Goal: Find specific page/section: Find specific page/section

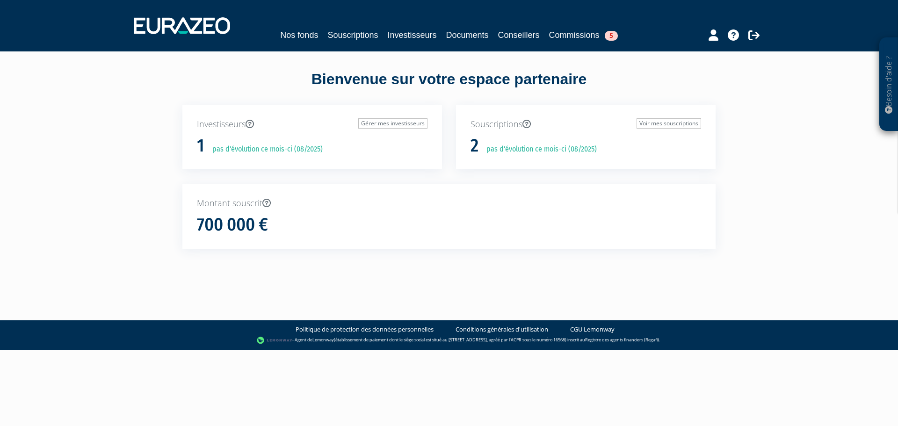
click at [224, 228] on h1 "700 000 €" at bounding box center [232, 225] width 71 height 20
click at [230, 123] on p "Investisseurs Gérer mes investisseurs" at bounding box center [312, 124] width 231 height 12
click at [497, 126] on p "Souscriptions Voir mes souscriptions" at bounding box center [586, 124] width 231 height 12
click at [662, 124] on link "Voir mes souscriptions" at bounding box center [669, 123] width 65 height 10
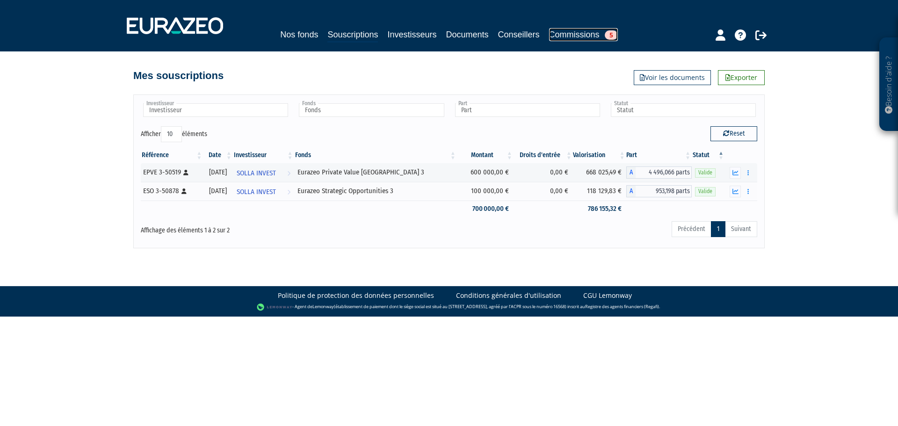
click at [615, 31] on span "5" at bounding box center [611, 34] width 13 height 9
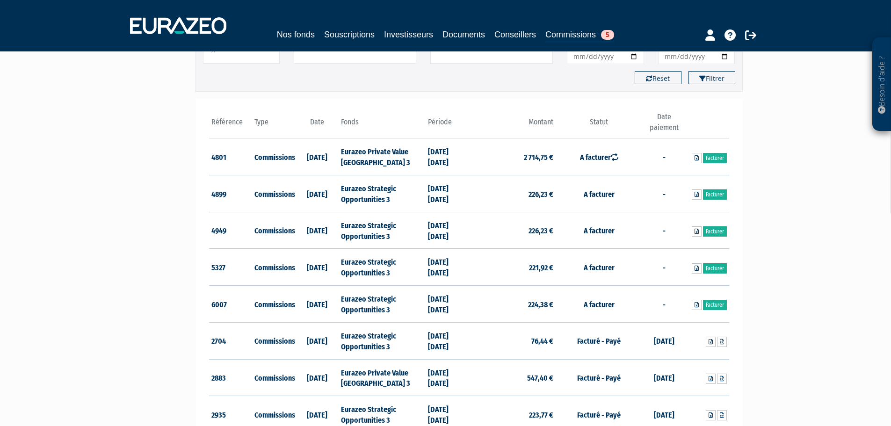
scroll to position [94, 0]
